Goal: Task Accomplishment & Management: Use online tool/utility

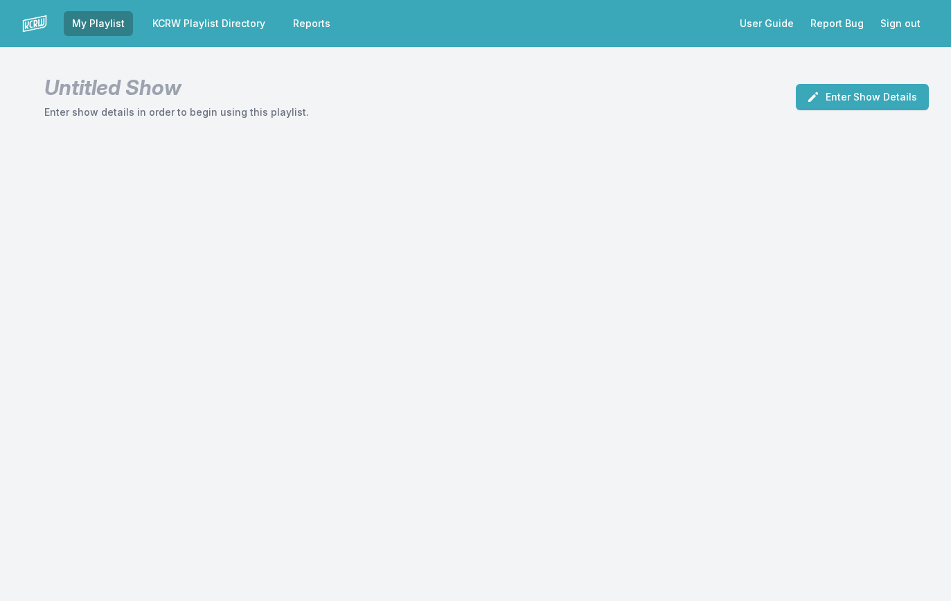
click at [241, 27] on link "KCRW Playlist Directory" at bounding box center [209, 23] width 130 height 25
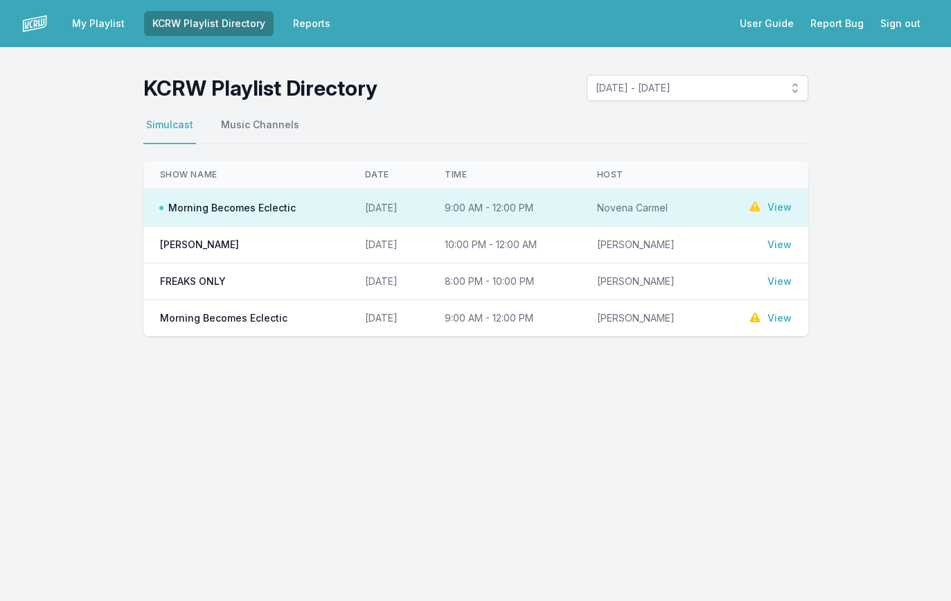
click at [775, 206] on link "View" at bounding box center [780, 207] width 24 height 14
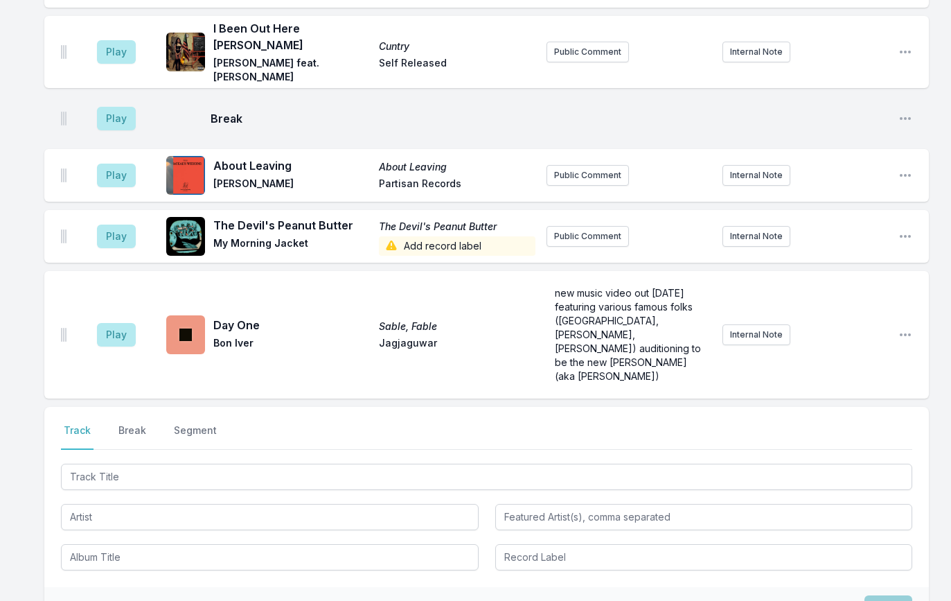
scroll to position [3152, 0]
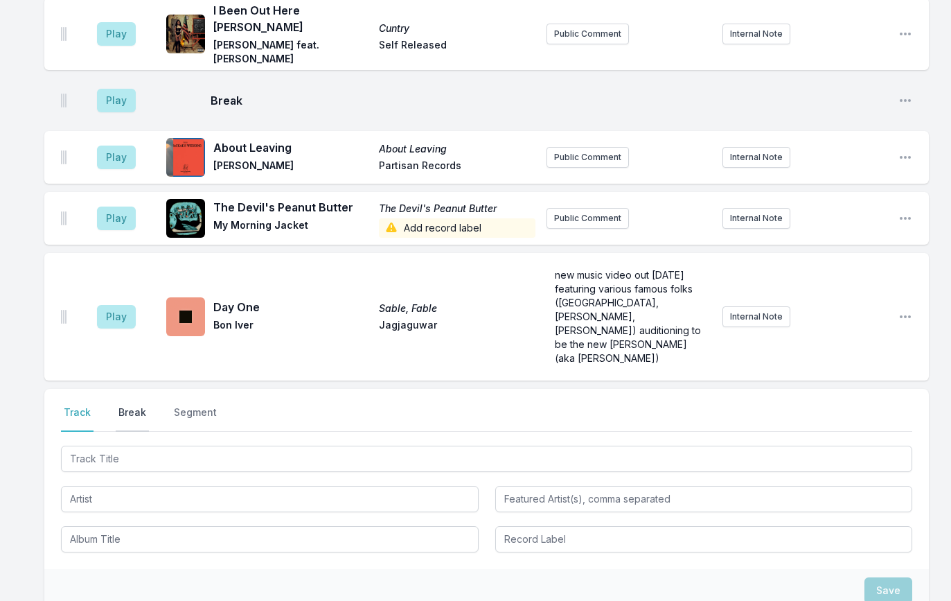
click at [121, 405] on button "Break" at bounding box center [132, 418] width 33 height 26
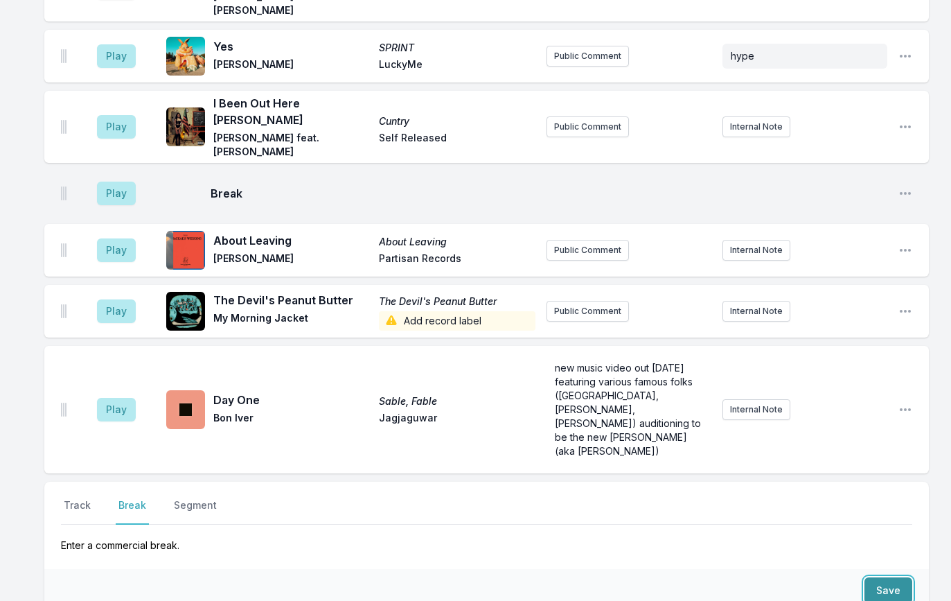
click at [895, 577] on button "Save" at bounding box center [888, 590] width 48 height 26
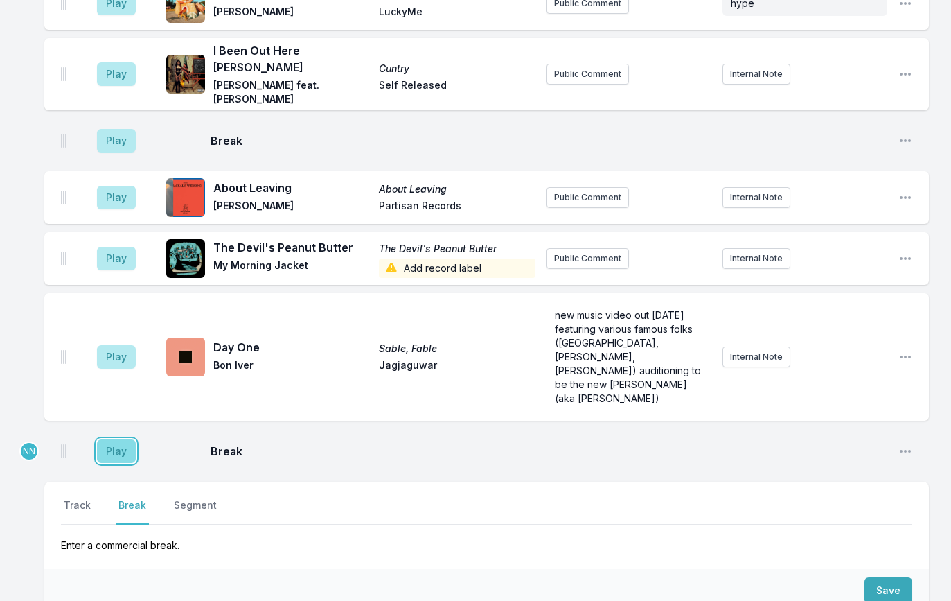
click at [127, 439] on button "Play" at bounding box center [116, 451] width 39 height 24
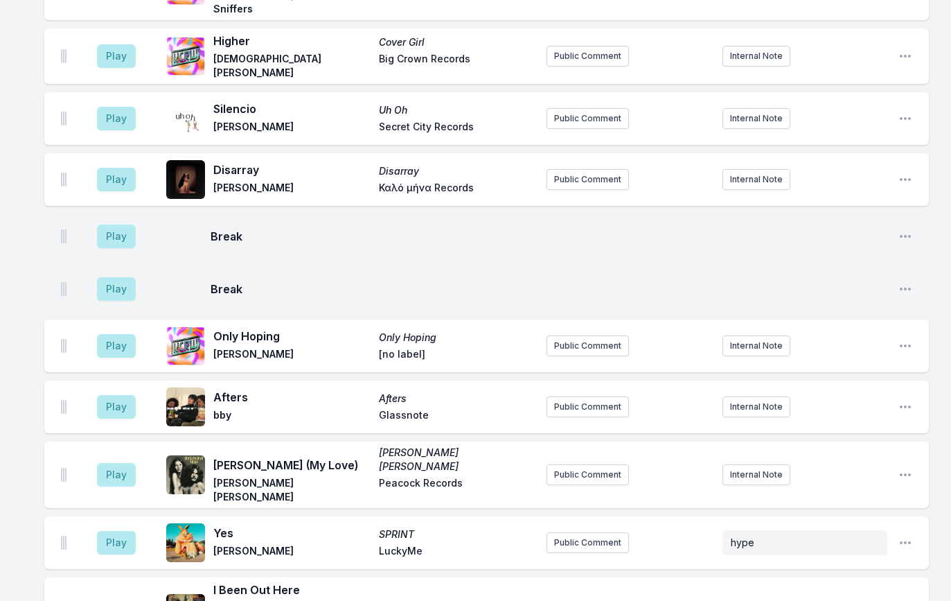
scroll to position [1915, 0]
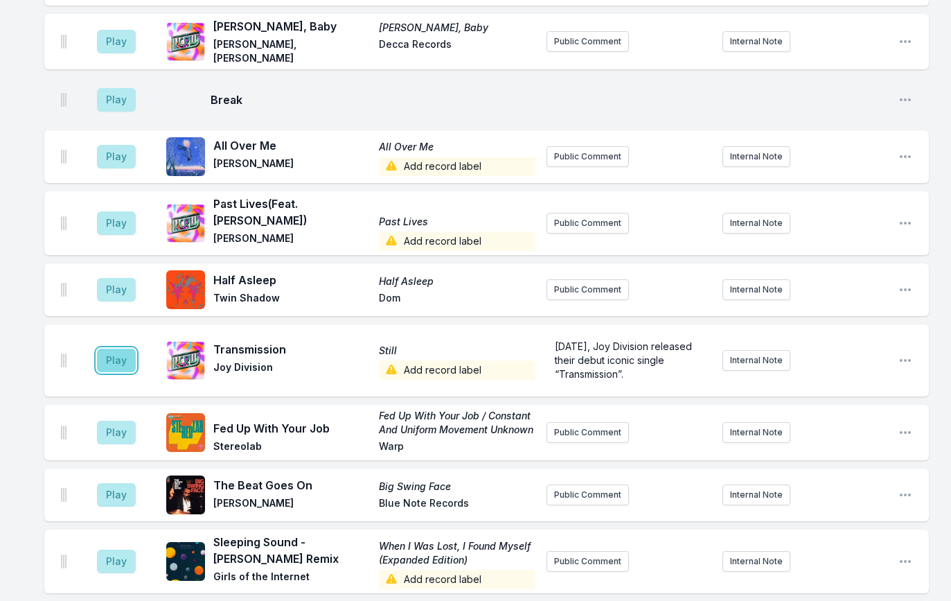
click at [121, 348] on button "Play" at bounding box center [116, 360] width 39 height 24
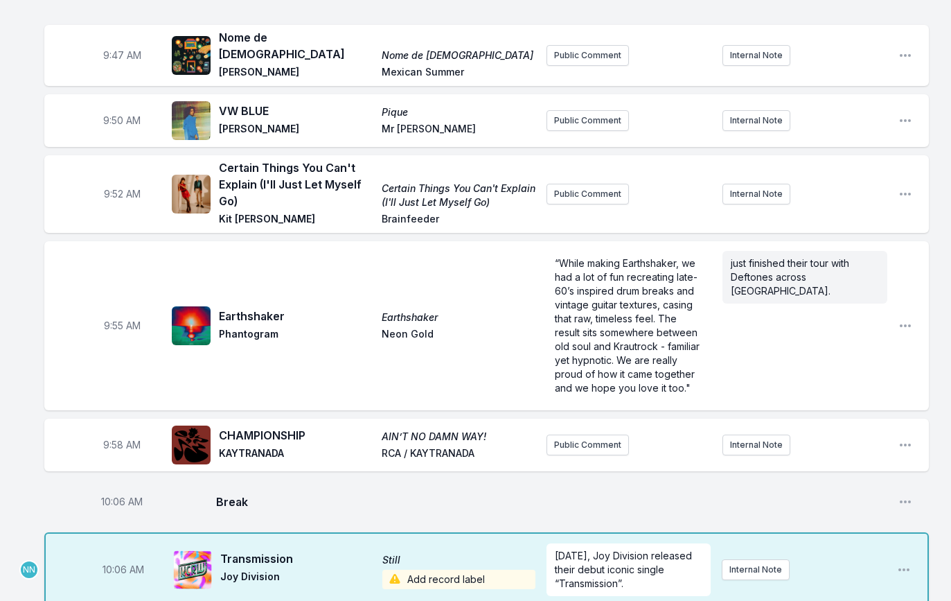
scroll to position [1247, 0]
